Goal: Find specific page/section: Find specific page/section

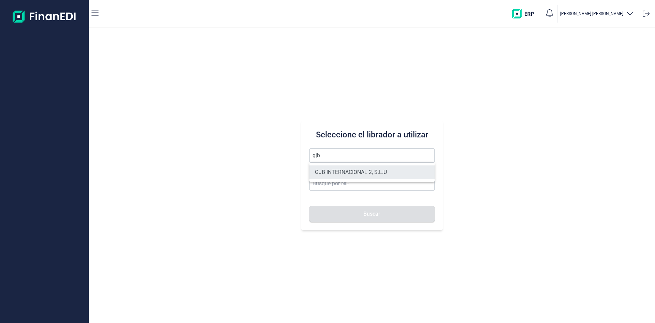
click at [357, 171] on li "GJB INTERNACIONAL 2, S.L.U" at bounding box center [372, 172] width 125 height 14
type input "GJB INTERNACIONAL 2, S.L.U"
type input "B05482971"
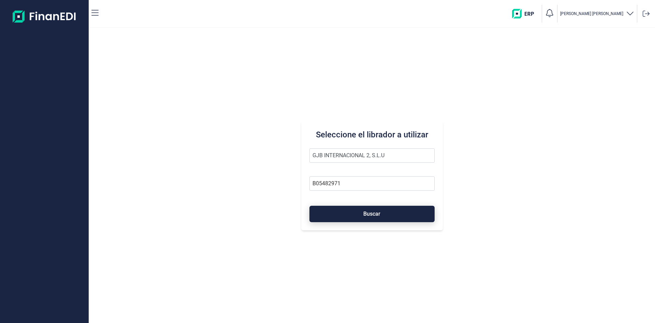
click at [380, 214] on span "Buscar" at bounding box center [371, 213] width 17 height 5
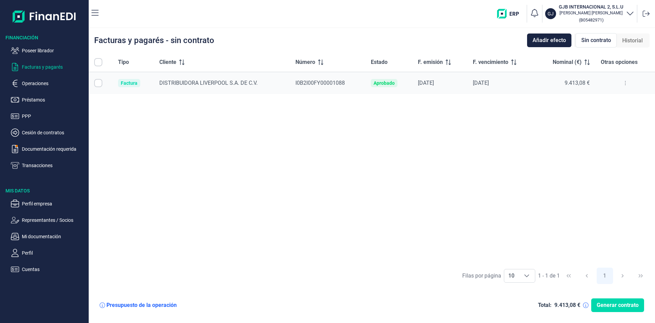
checkbox input "true"
click at [46, 164] on p "Transacciones" at bounding box center [54, 165] width 64 height 8
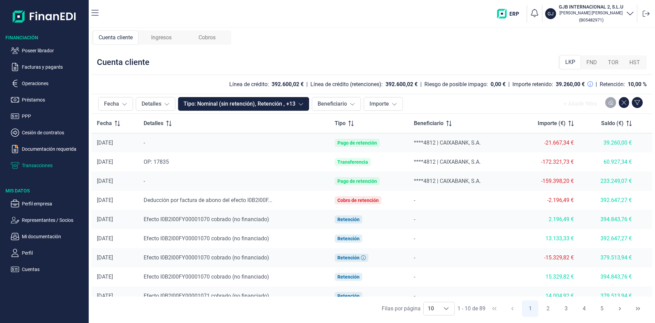
click at [170, 37] on span "Ingresos" at bounding box center [161, 37] width 20 height 8
